Goal: Transaction & Acquisition: Purchase product/service

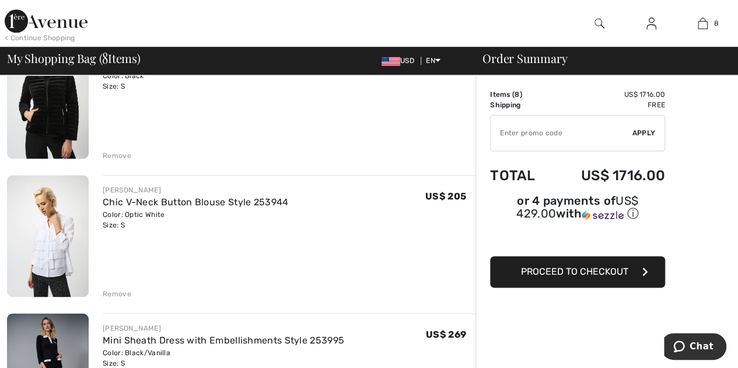
scroll to position [700, 0]
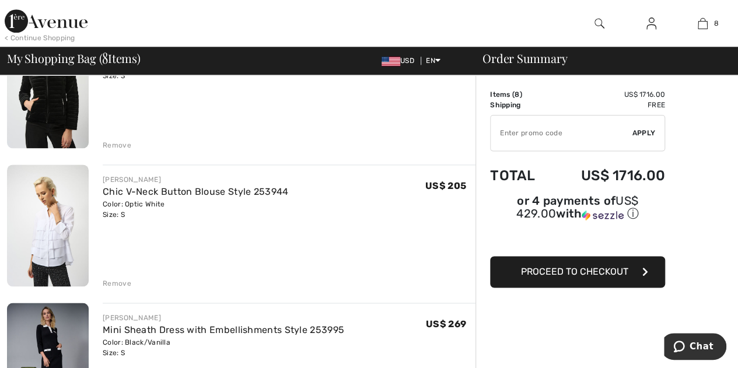
click at [114, 280] on div "Remove" at bounding box center [117, 283] width 29 height 11
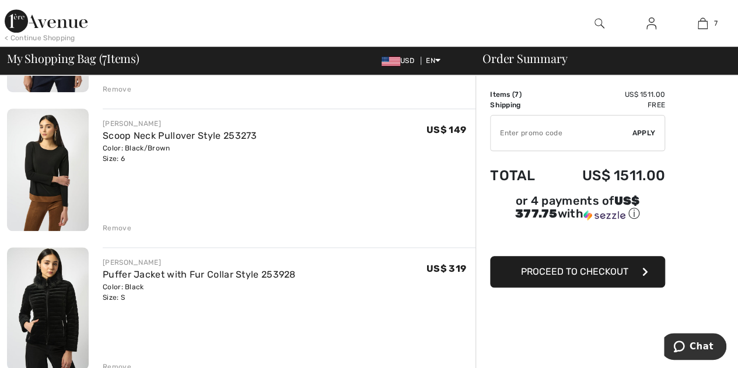
scroll to position [467, 0]
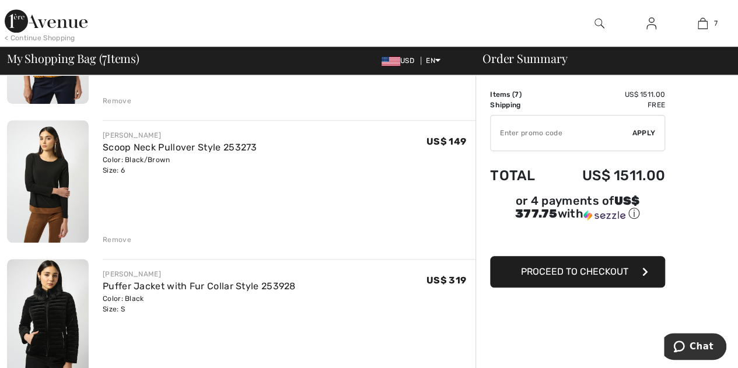
click at [110, 238] on div "Remove" at bounding box center [117, 240] width 29 height 11
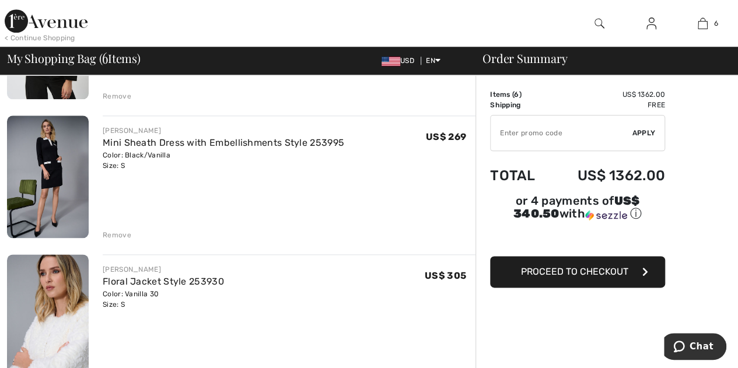
scroll to position [700, 0]
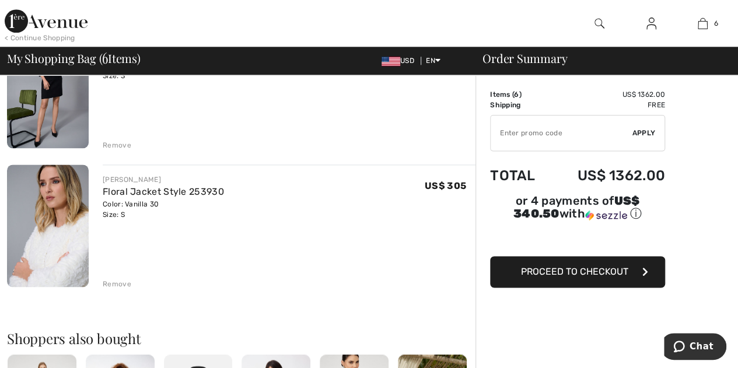
click at [114, 282] on div "Remove" at bounding box center [117, 284] width 29 height 11
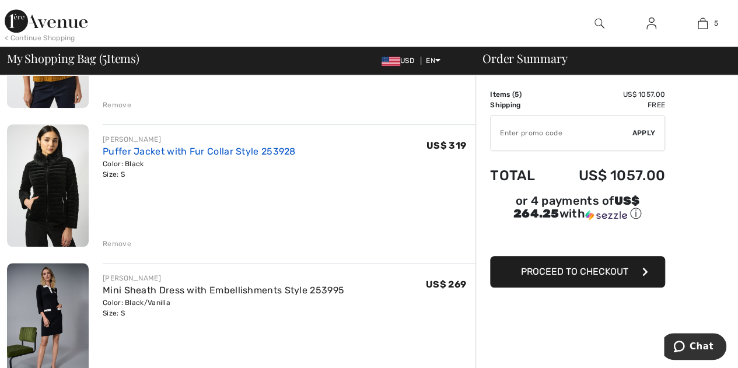
scroll to position [525, 0]
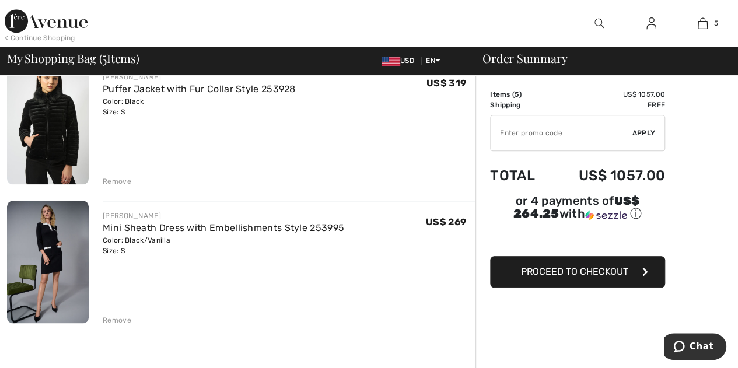
click at [114, 181] on div "Remove" at bounding box center [117, 181] width 29 height 11
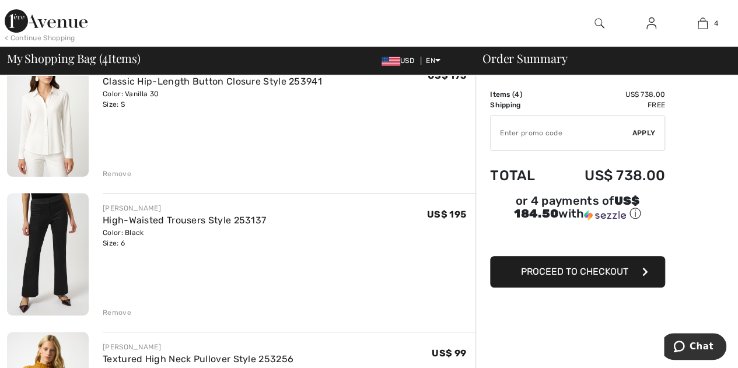
scroll to position [0, 0]
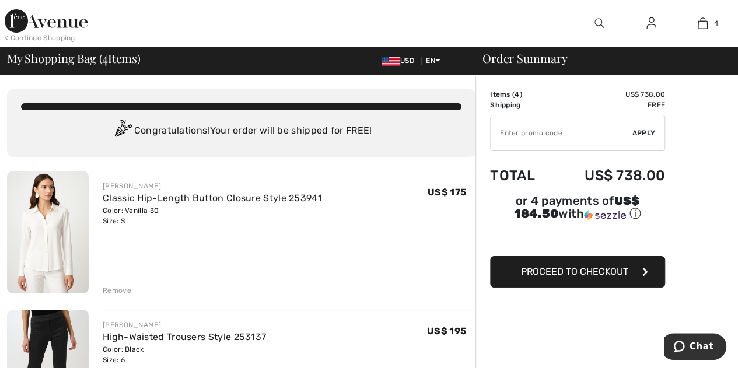
click at [623, 267] on span "Proceed to Checkout" at bounding box center [574, 271] width 107 height 11
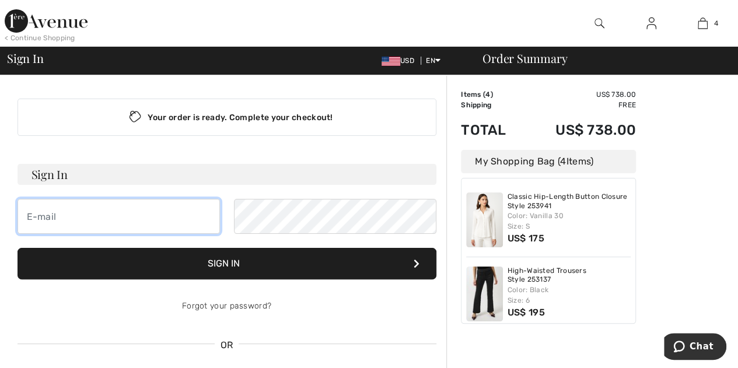
type input "[EMAIL_ADDRESS][DOMAIN_NAME]"
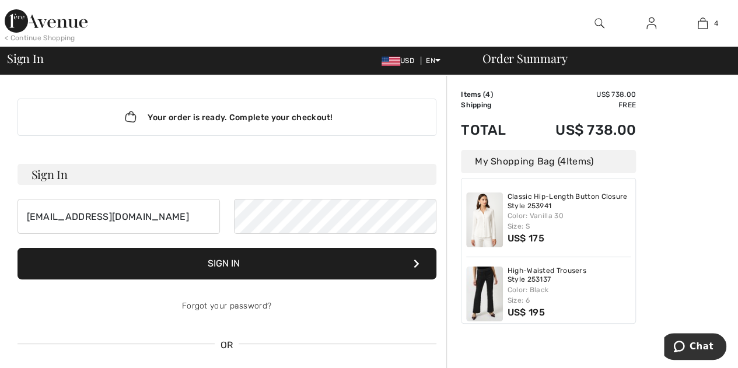
click at [654, 29] on img at bounding box center [652, 23] width 10 height 14
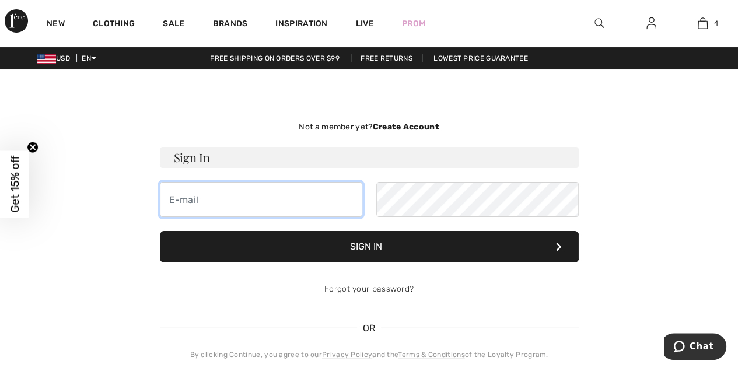
type input "wponvert@gmail.com"
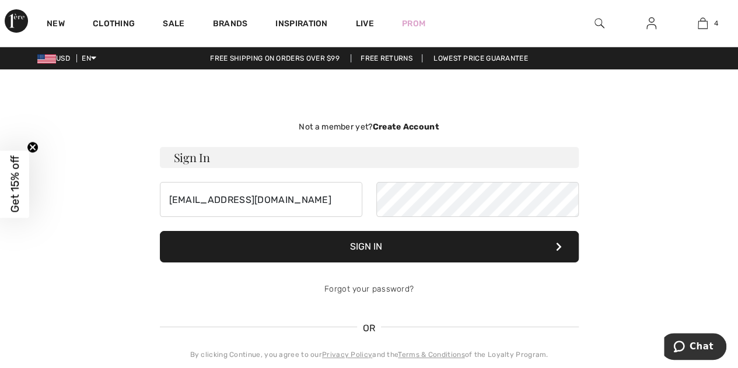
click at [393, 256] on button "Sign In" at bounding box center [369, 247] width 419 height 32
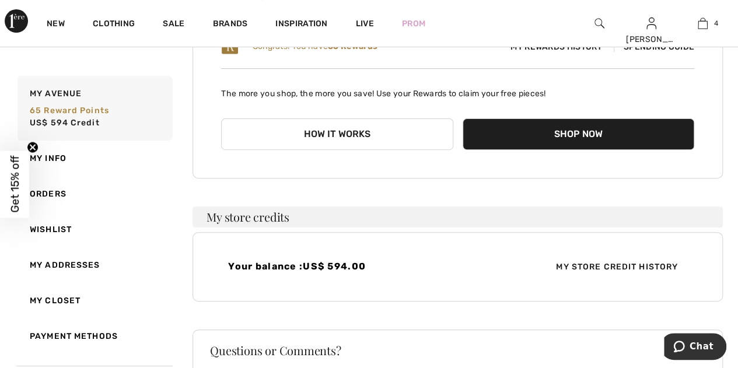
scroll to position [126, 0]
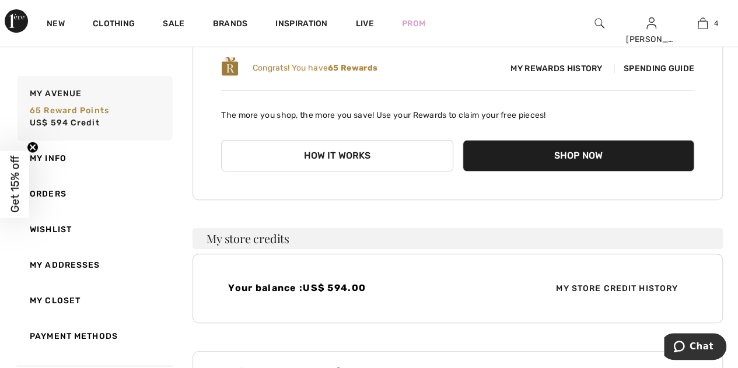
click at [643, 153] on button "Shop Now" at bounding box center [579, 156] width 232 height 32
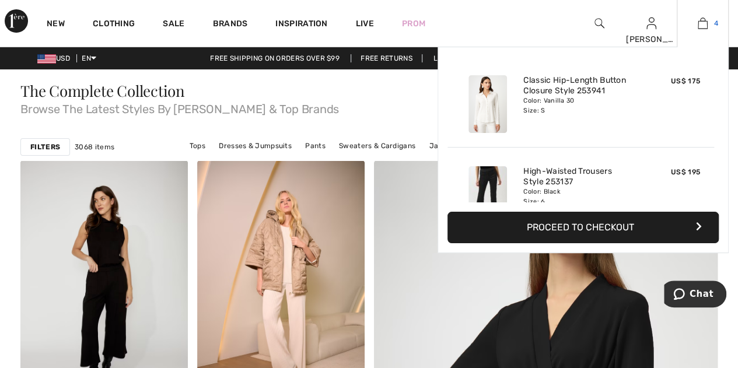
click at [700, 25] on img at bounding box center [703, 23] width 10 height 14
click at [592, 224] on button "Proceed to Checkout" at bounding box center [583, 228] width 271 height 32
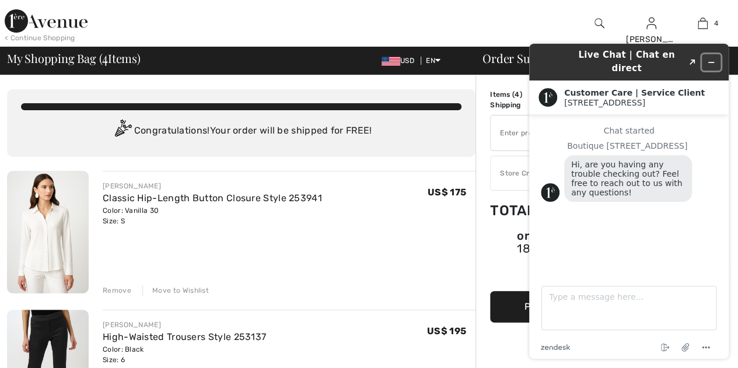
click at [714, 58] on icon "Minimize widget" at bounding box center [711, 62] width 8 height 8
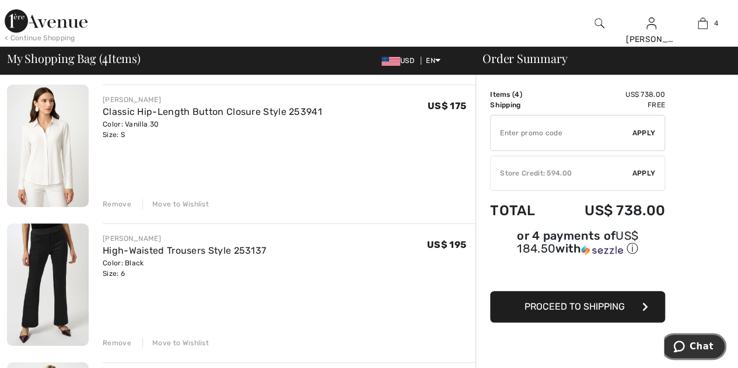
scroll to position [117, 0]
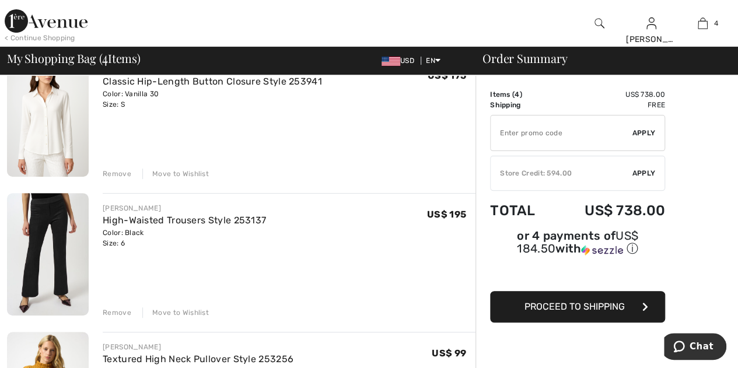
click at [561, 135] on input "TEXT" at bounding box center [562, 133] width 142 height 35
click at [649, 172] on span "Apply" at bounding box center [644, 173] width 23 height 11
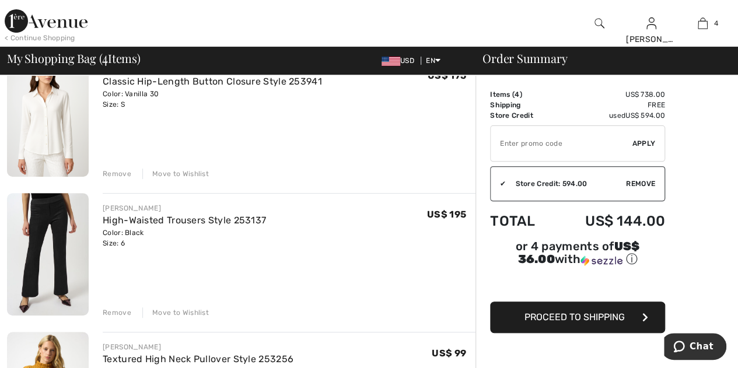
scroll to position [194, 0]
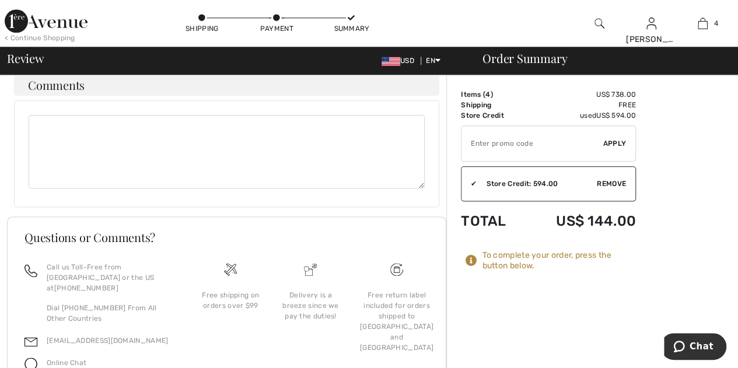
scroll to position [689, 0]
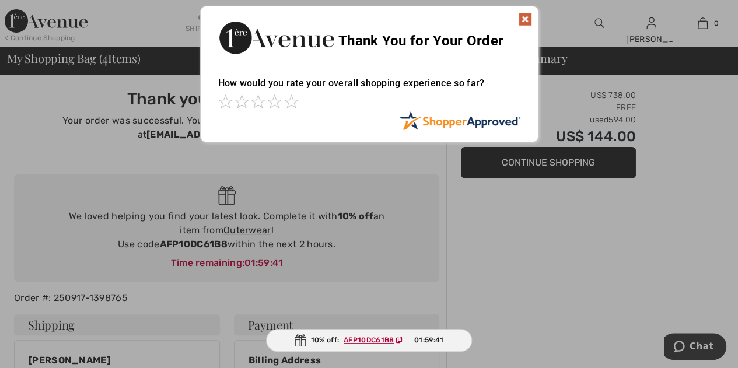
click at [523, 18] on img at bounding box center [525, 19] width 14 height 14
